Goal: Task Accomplishment & Management: Manage account settings

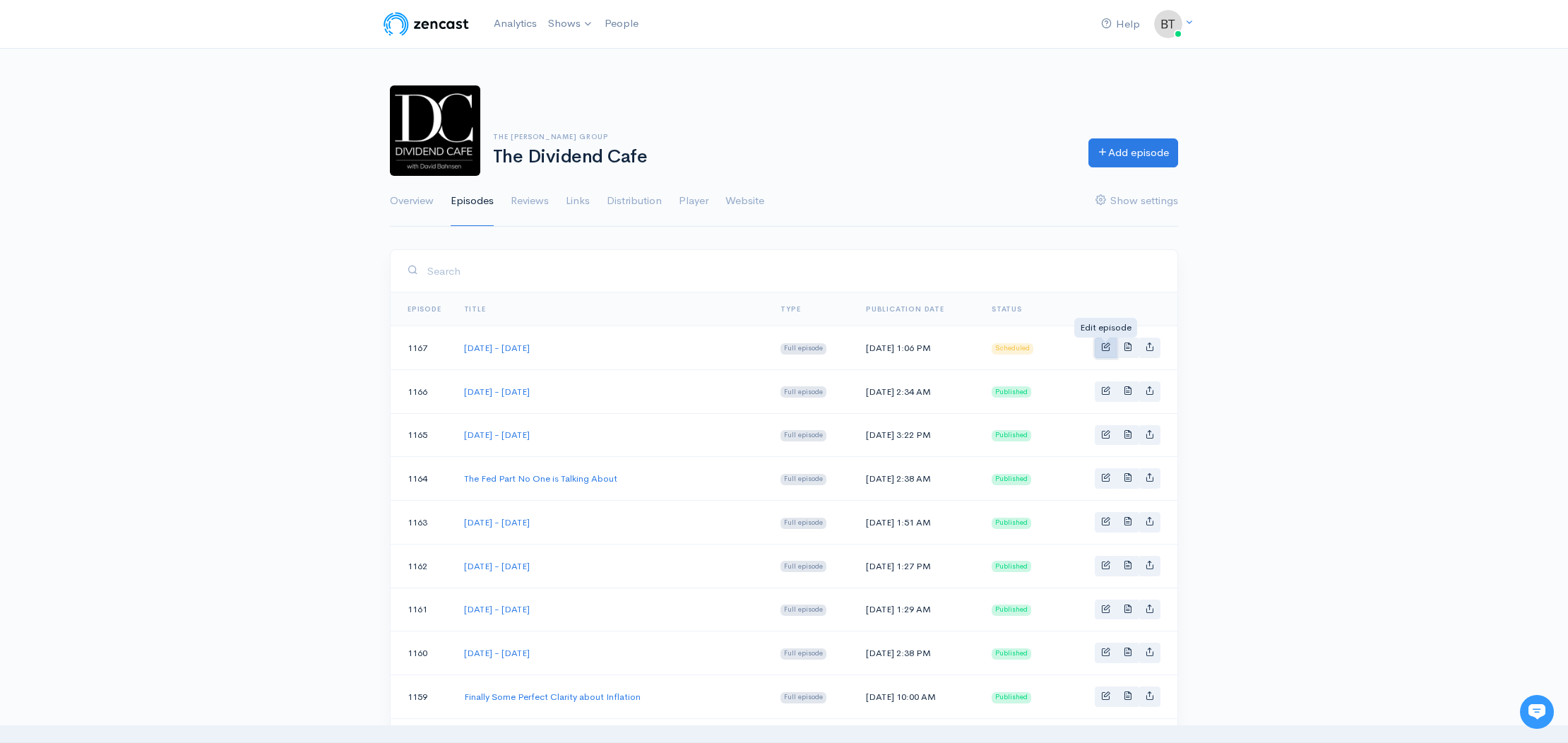
click at [1107, 346] on span "Basic example" at bounding box center [1106, 347] width 9 height 9
select select "7"
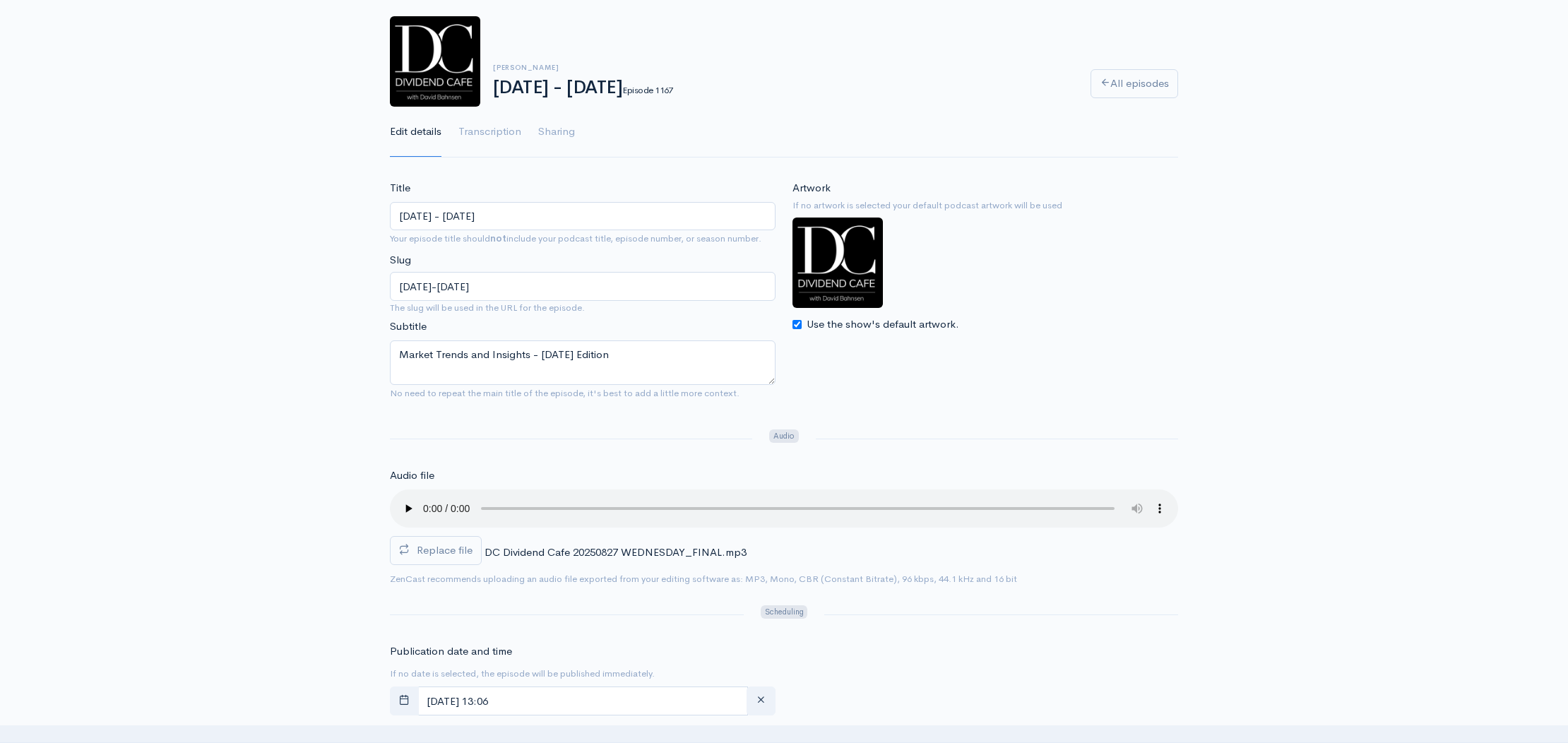
scroll to position [129, 0]
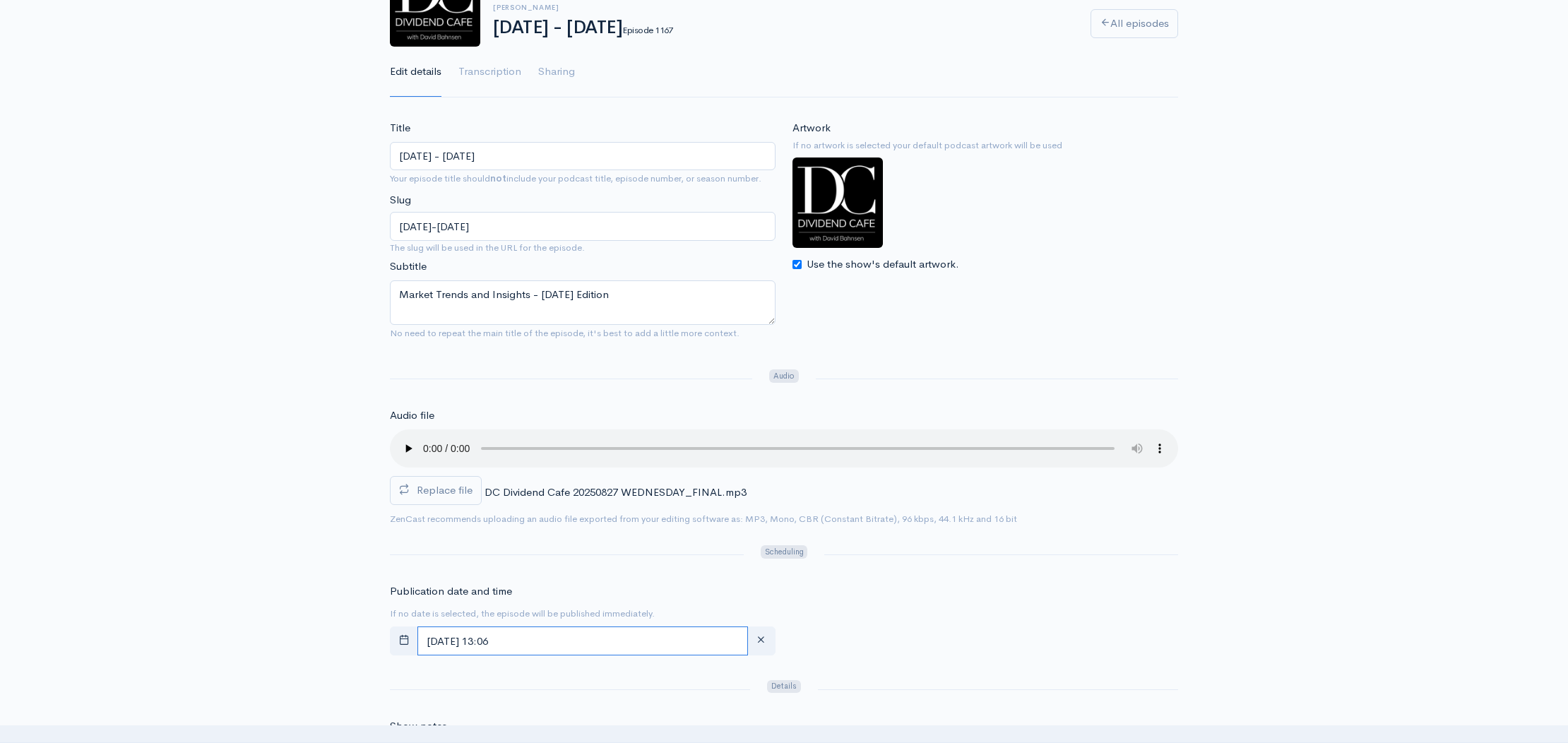
click at [561, 633] on input "[DATE] 13:06" at bounding box center [582, 641] width 331 height 29
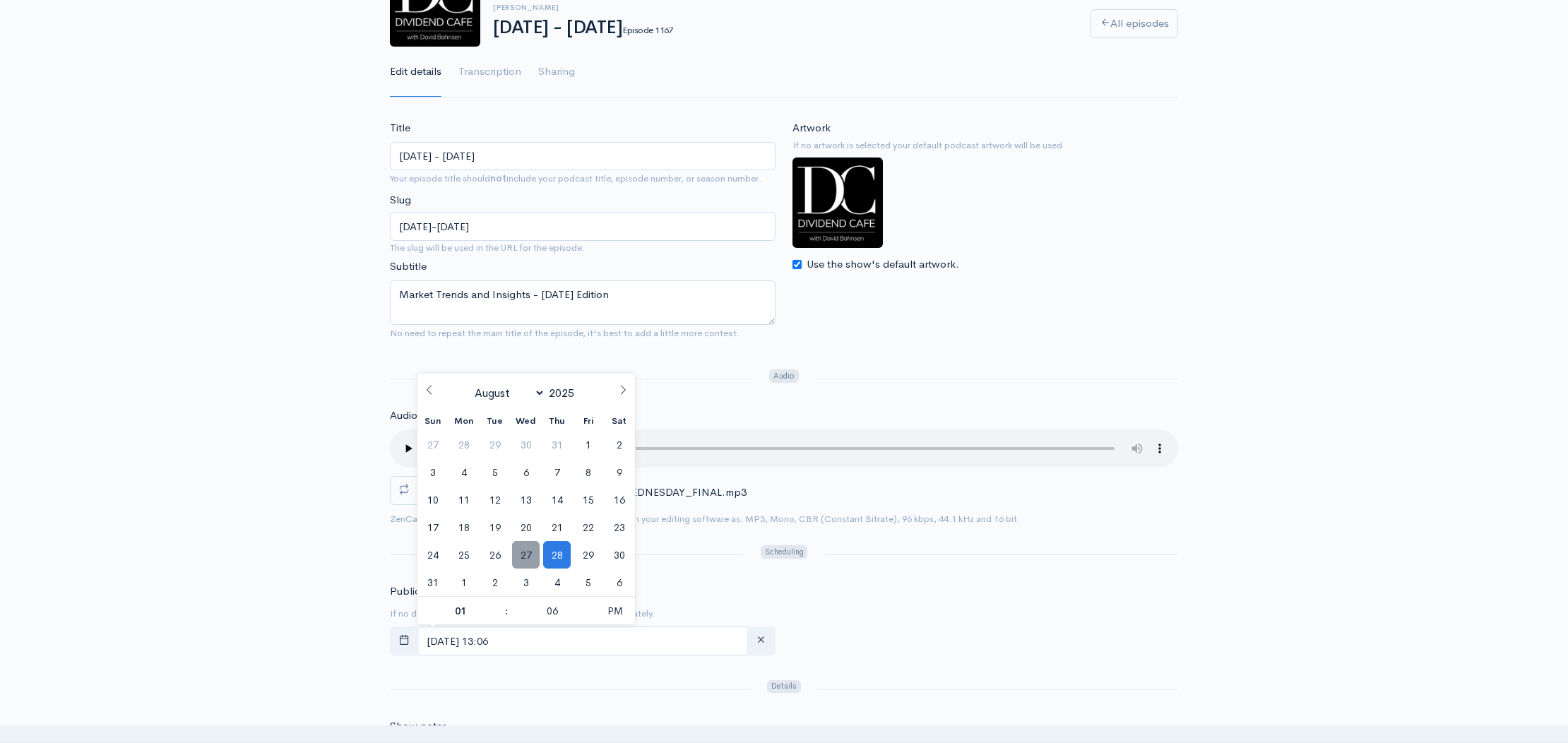
click at [523, 557] on span "27" at bounding box center [525, 555] width 27 height 27
type input "[DATE] 13:06"
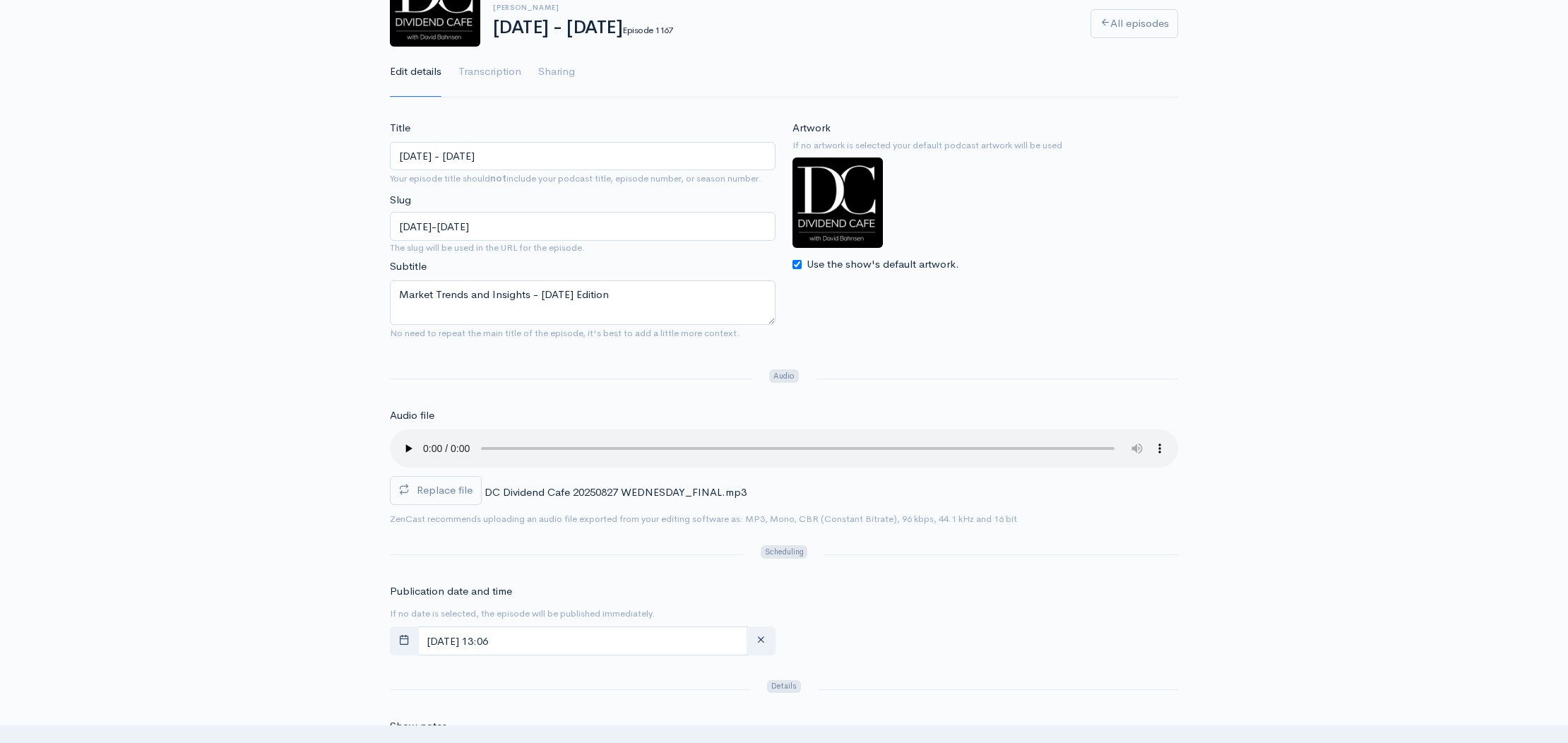
click at [871, 335] on div "Artwork If no artwork is selected your default podcast artwork will be used Use…" at bounding box center [985, 235] width 402 height 230
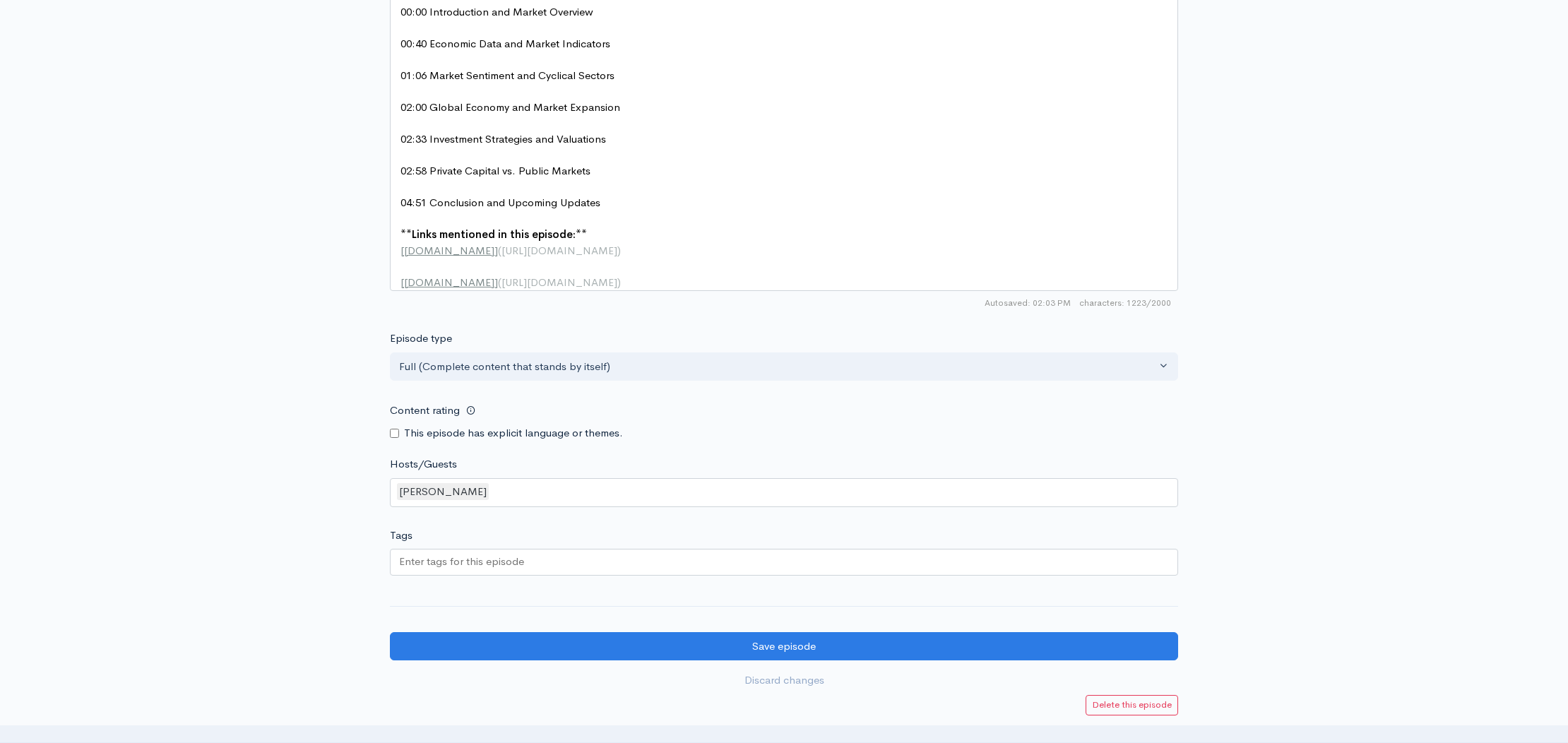
scroll to position [1062, 0]
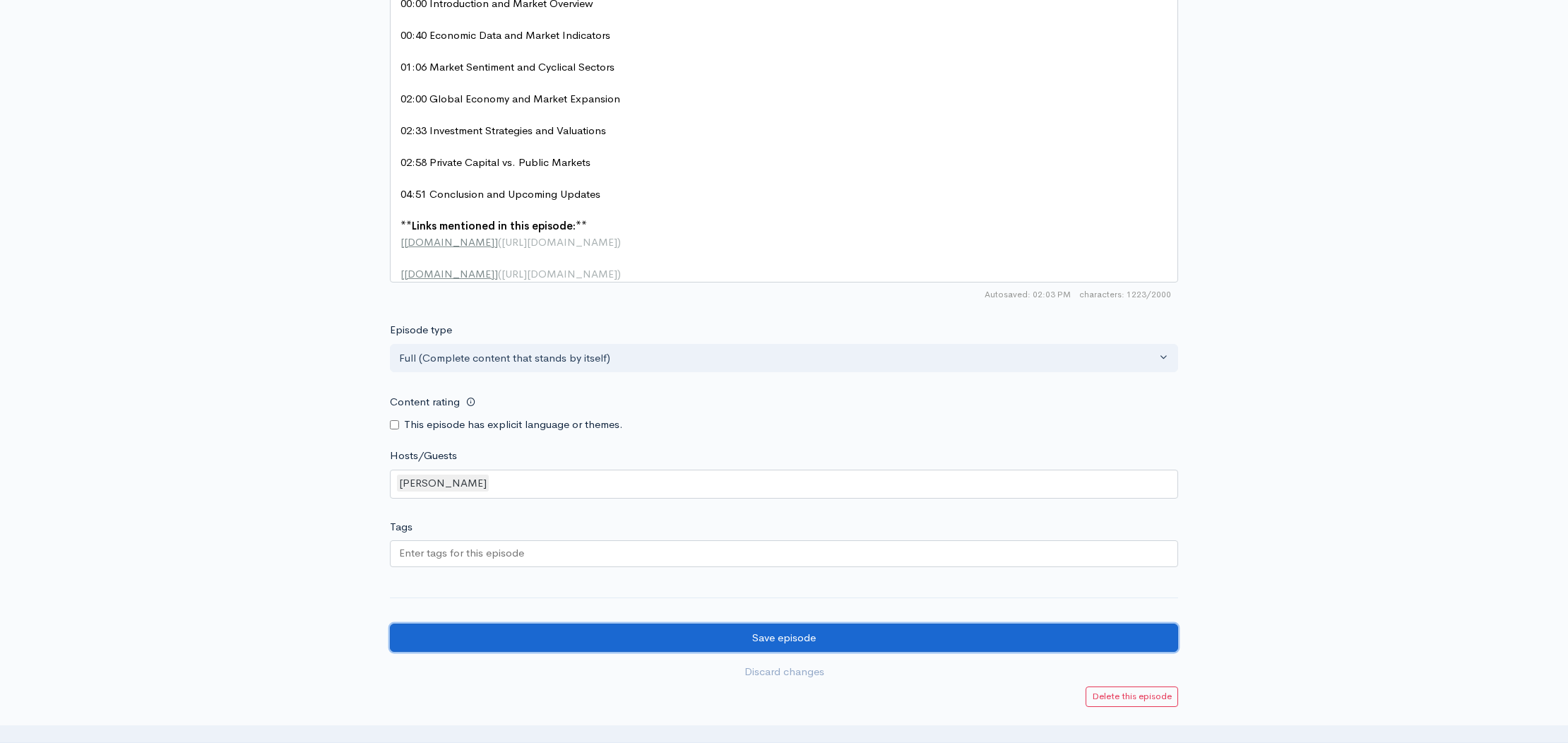
click at [758, 631] on input "Save episode" at bounding box center [784, 638] width 789 height 29
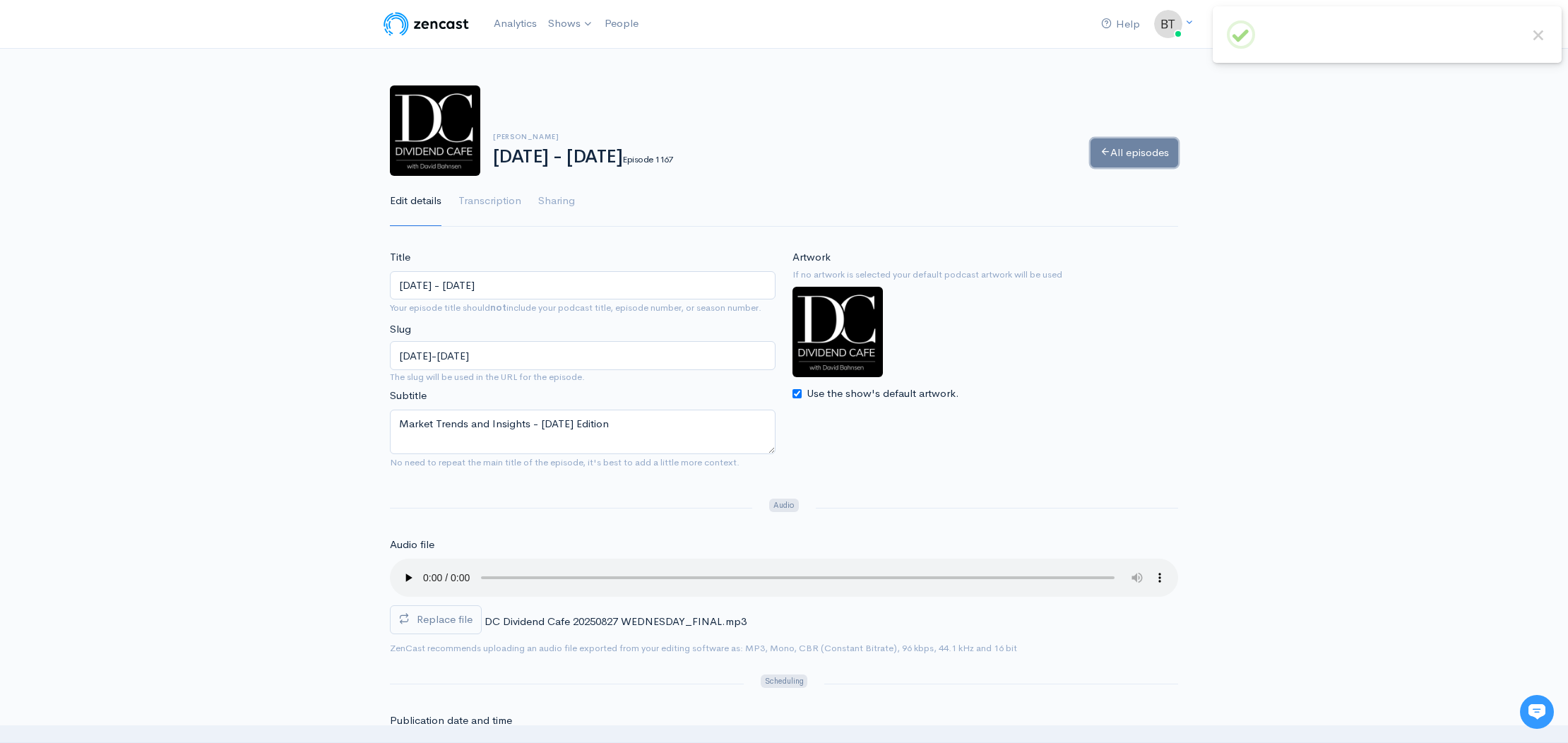
click at [1150, 160] on link "All episodes" at bounding box center [1134, 153] width 87 height 29
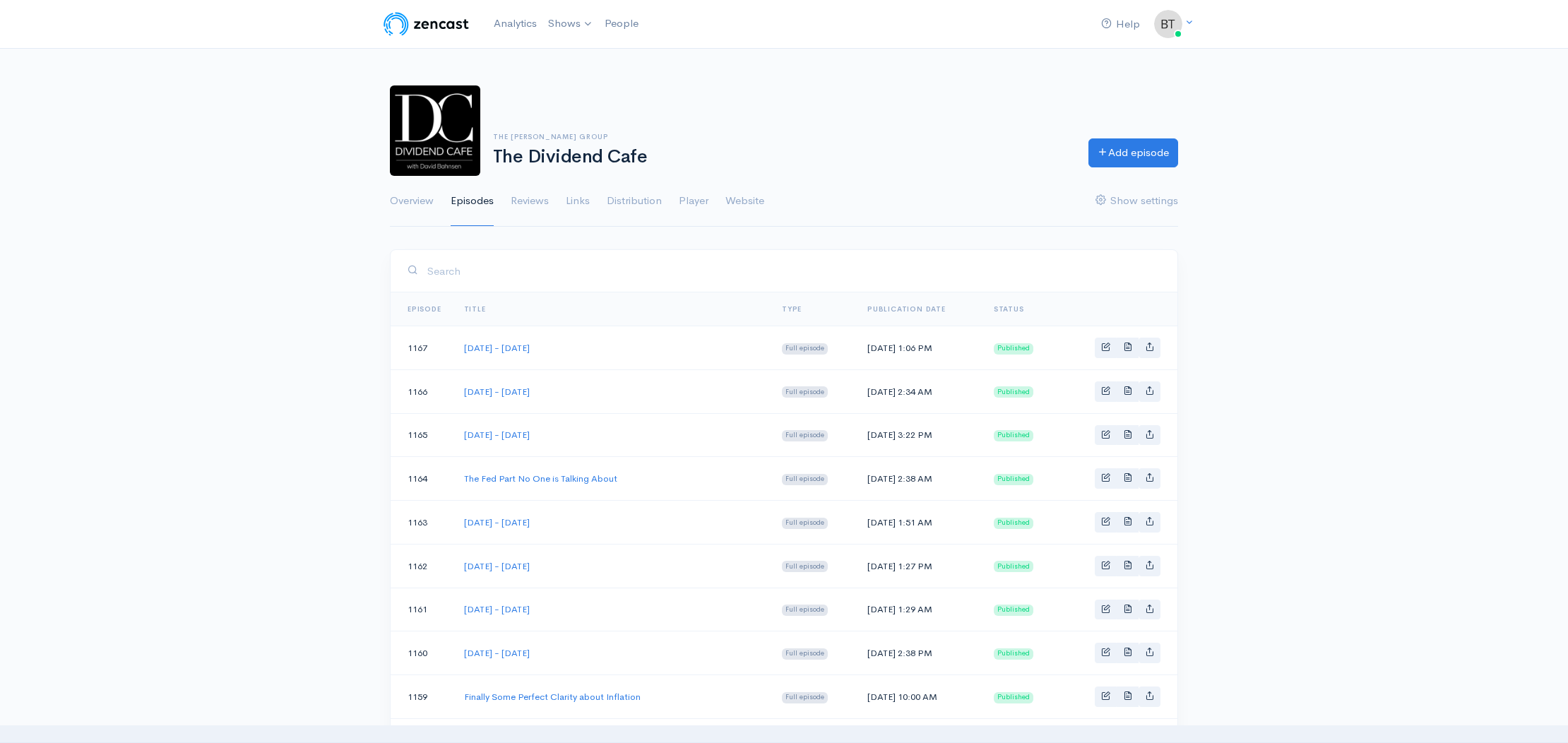
click at [794, 117] on div "The Bahnsen Group The Dividend Cafe Add episode" at bounding box center [784, 130] width 805 height 90
click at [573, 52] on link "The Dividend Cafe" at bounding box center [659, 58] width 231 height 25
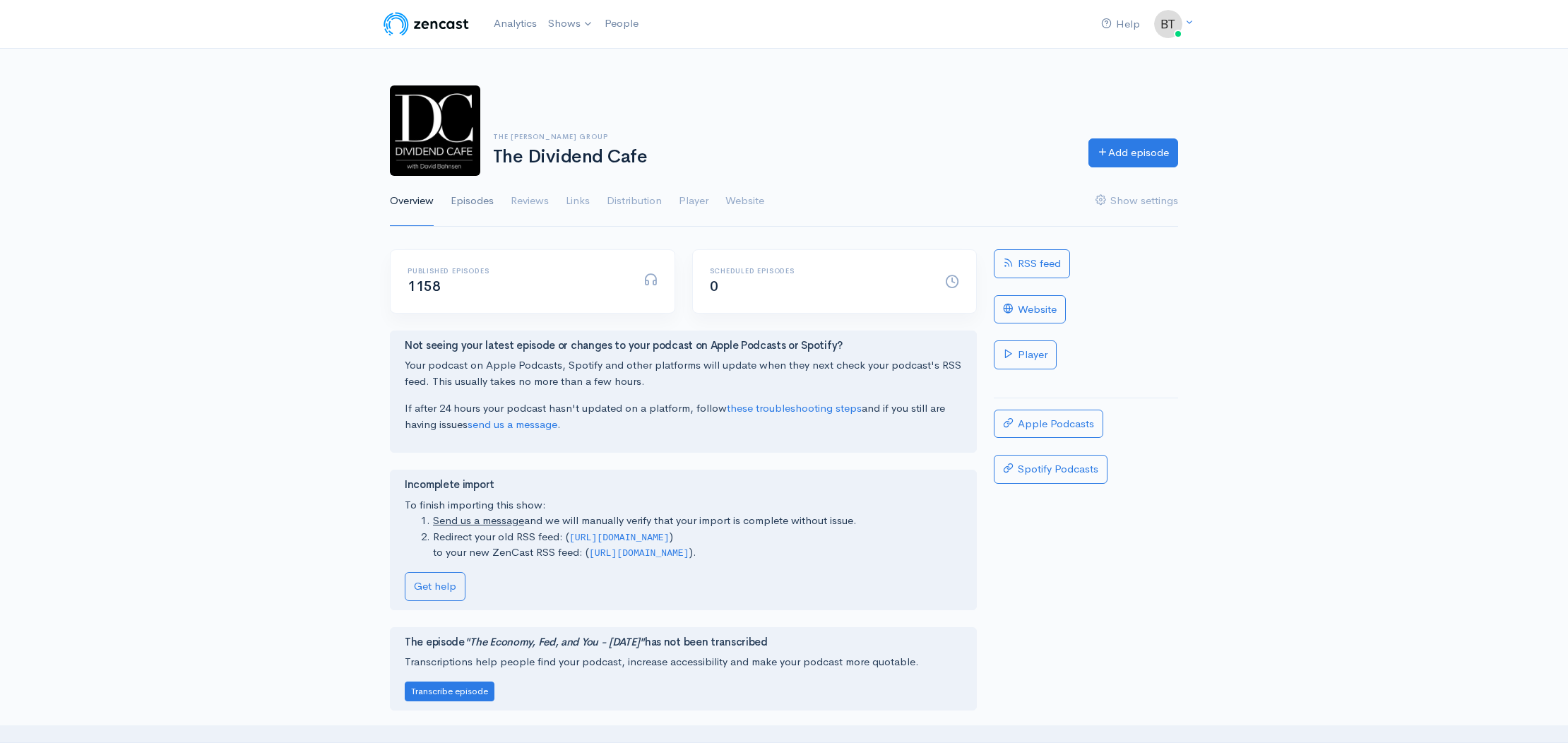
click at [468, 201] on link "Episodes" at bounding box center [472, 201] width 43 height 51
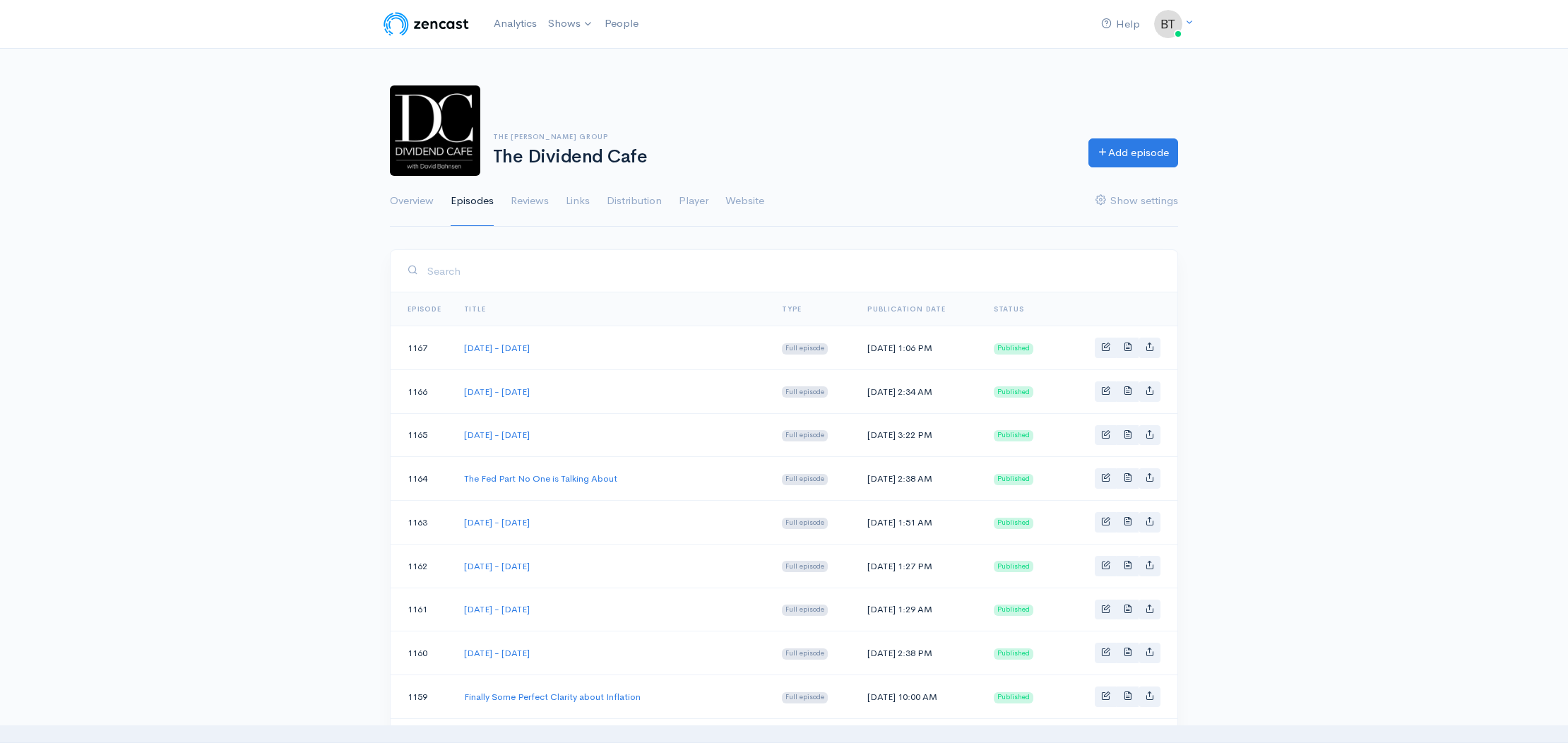
click at [429, 25] on img at bounding box center [427, 24] width 90 height 28
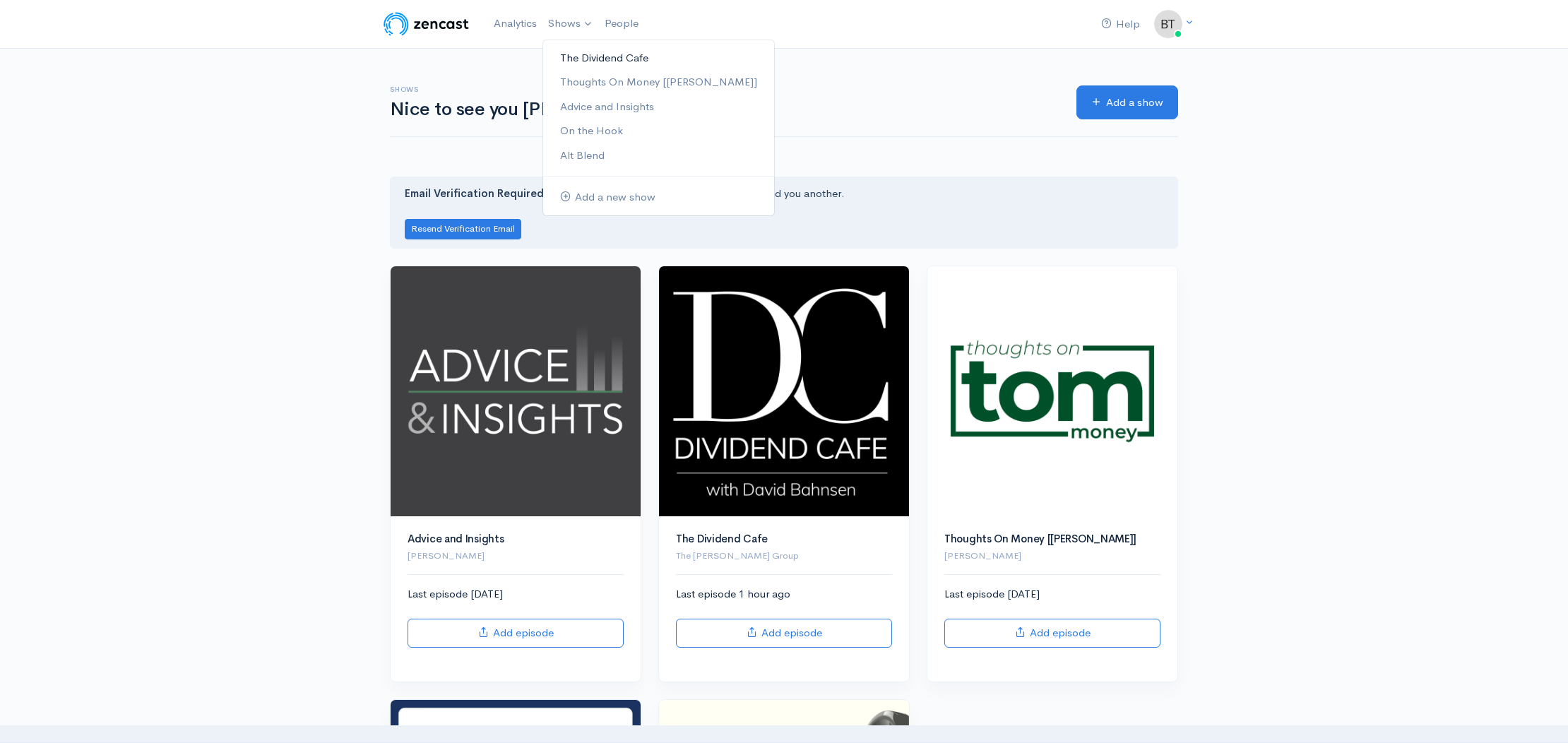
click at [577, 54] on link "The Dividend Cafe" at bounding box center [659, 58] width 231 height 25
